Goal: Navigation & Orientation: Find specific page/section

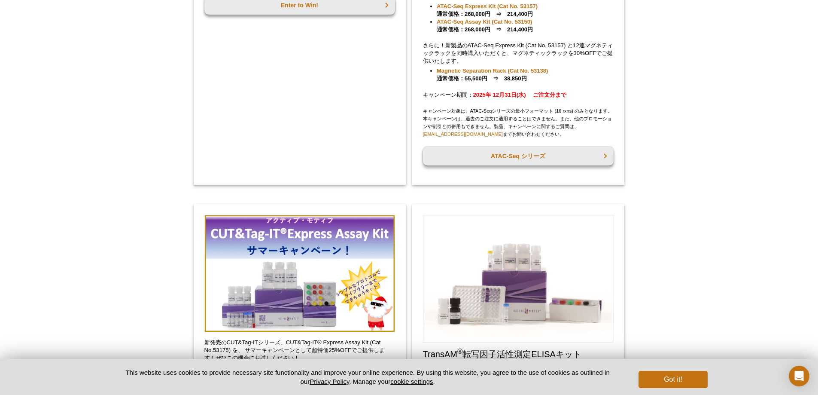
scroll to position [333, 0]
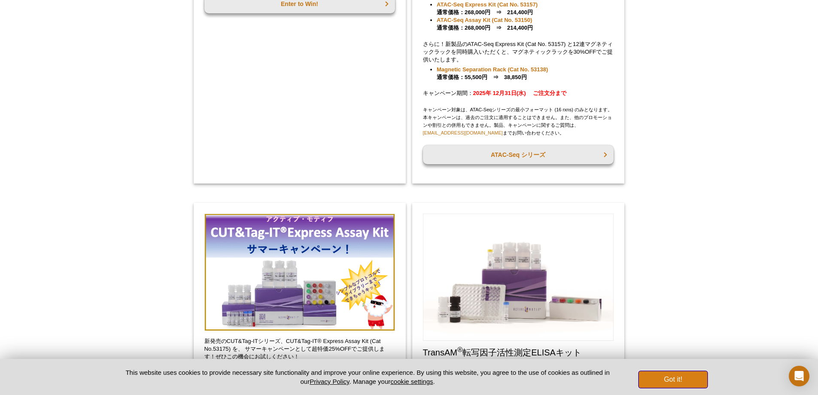
click at [681, 381] on button "Got it!" at bounding box center [673, 379] width 69 height 17
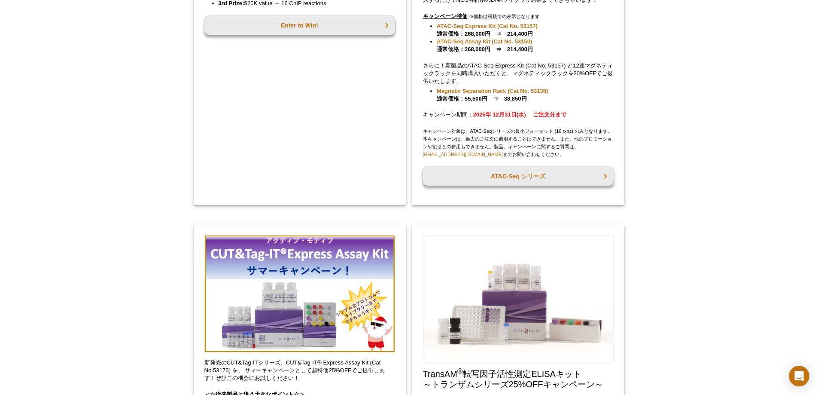
scroll to position [314, 0]
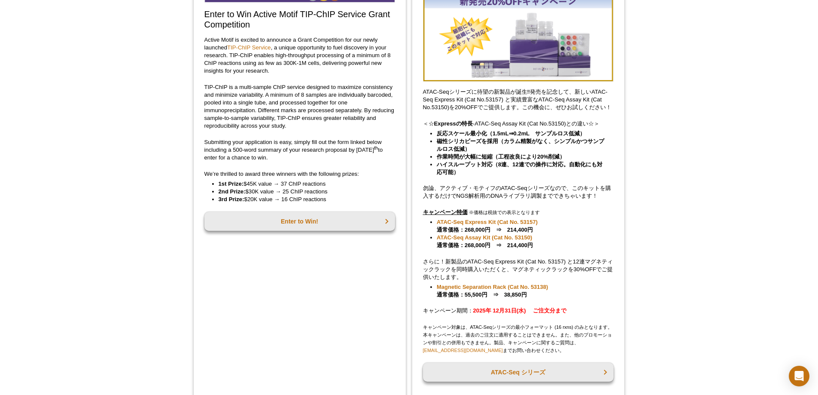
scroll to position [0, 0]
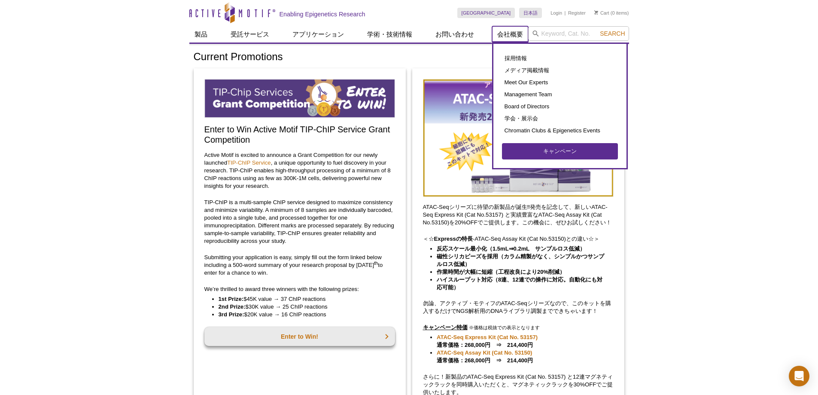
click at [515, 28] on link "会社概要" at bounding box center [510, 34] width 36 height 16
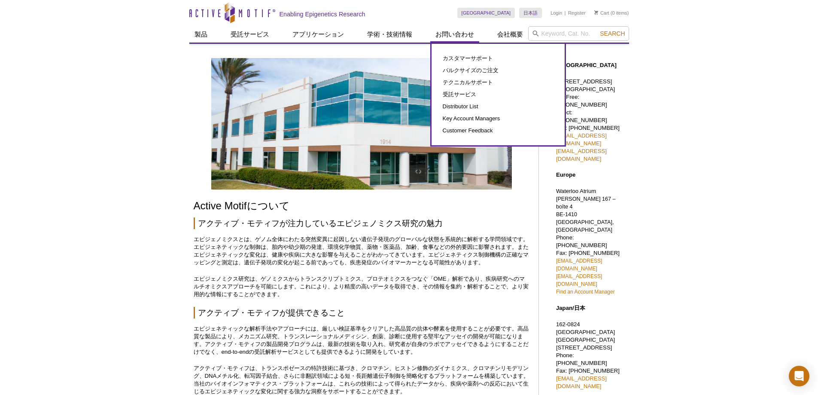
click at [461, 44] on div "カスタマーサポート バルクサイズのご注文 テクニカルサポート 受託サービス Distributor List Key Account Managers Cus…" at bounding box center [499, 95] width 136 height 104
click at [453, 61] on link "カスタマーサポート" at bounding box center [498, 58] width 116 height 12
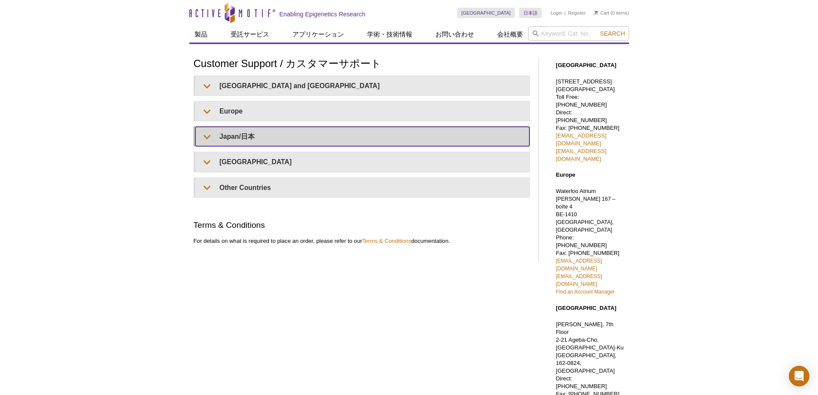
click at [242, 137] on summary "Japan/日本" at bounding box center [362, 136] width 334 height 19
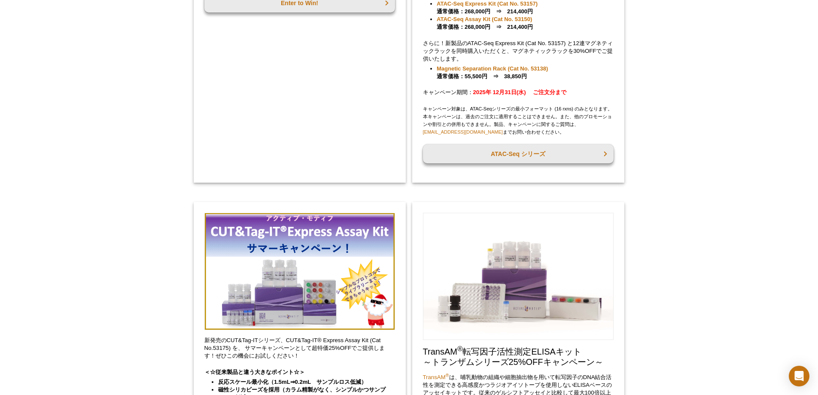
scroll to position [333, 0]
